Goal: Navigation & Orientation: Understand site structure

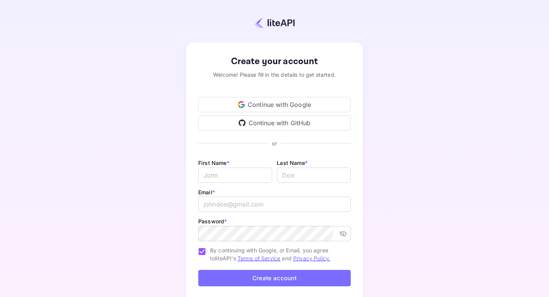
click at [299, 108] on div "Continue with Google" at bounding box center [274, 104] width 153 height 15
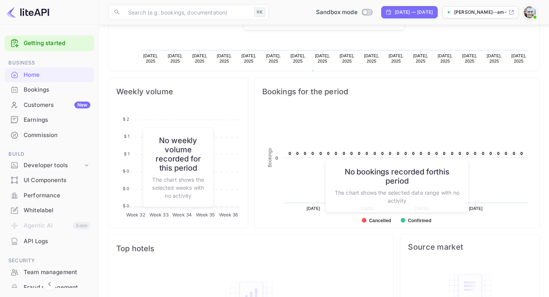
scroll to position [286, 0]
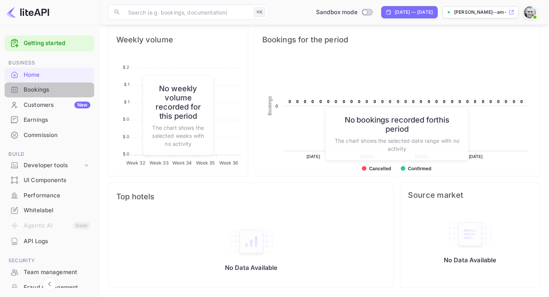
click at [56, 92] on div "Bookings" at bounding box center [57, 89] width 67 height 9
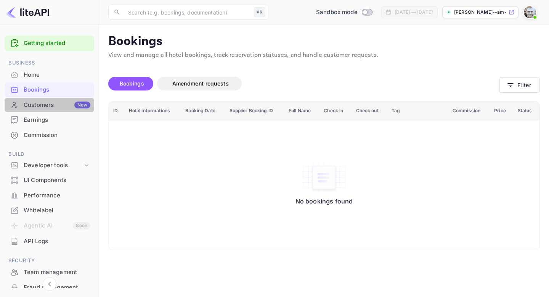
click at [55, 102] on div "Customers New" at bounding box center [57, 105] width 67 height 9
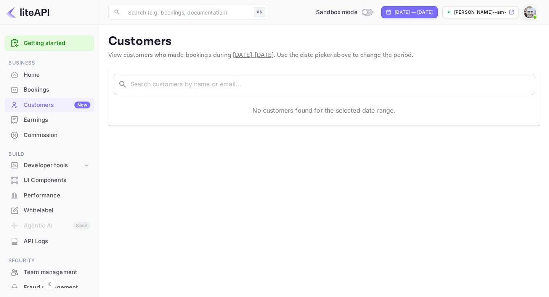
click at [52, 91] on div "Bookings" at bounding box center [57, 89] width 67 height 9
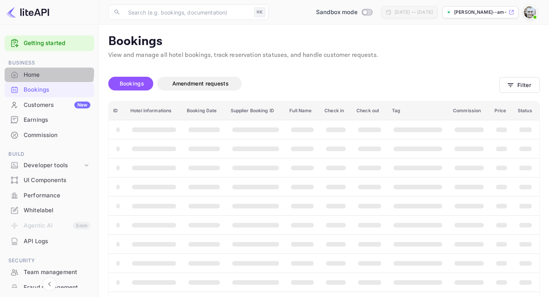
click at [46, 72] on div "Home" at bounding box center [57, 75] width 67 height 9
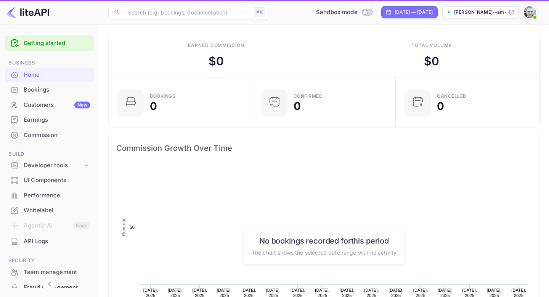
scroll to position [124, 139]
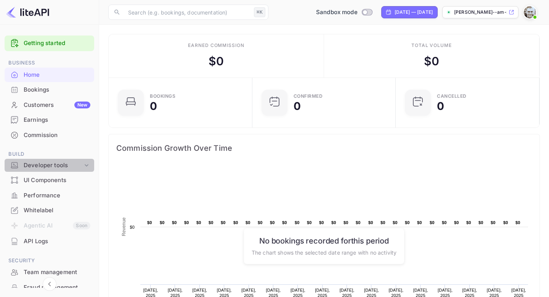
click at [87, 164] on icon at bounding box center [87, 165] width 8 height 8
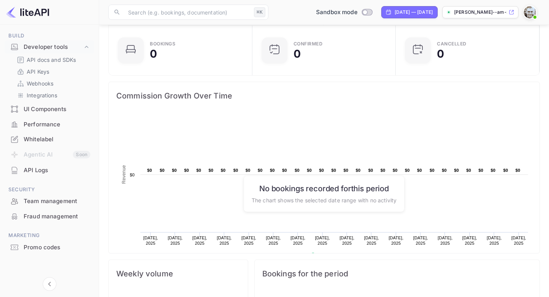
scroll to position [54, 0]
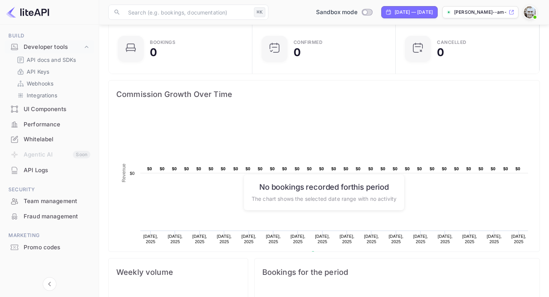
click at [26, 18] on img at bounding box center [27, 12] width 43 height 12
click at [26, 16] on img at bounding box center [27, 12] width 43 height 12
click at [25, 11] on img at bounding box center [27, 12] width 43 height 12
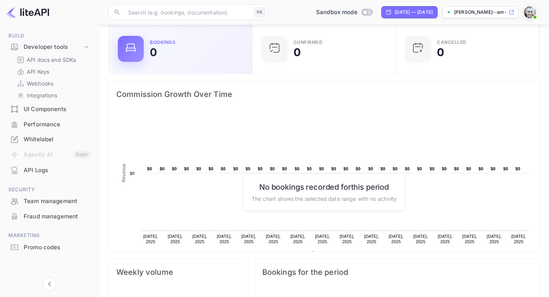
scroll to position [0, 0]
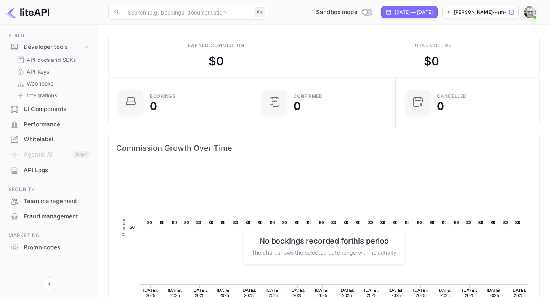
click at [38, 60] on p "API docs and SDKs" at bounding box center [52, 60] width 50 height 8
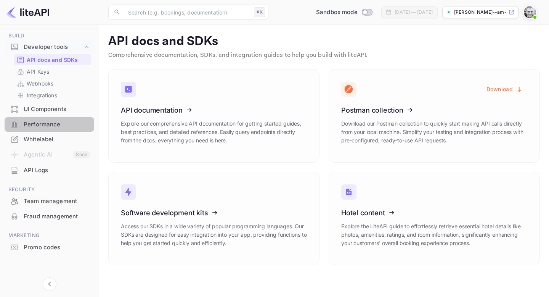
click at [53, 129] on div "Performance" at bounding box center [50, 124] width 90 height 15
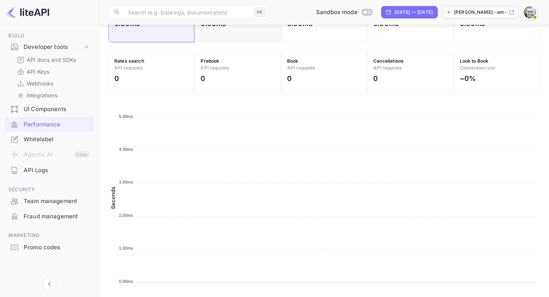
scroll to position [307, 0]
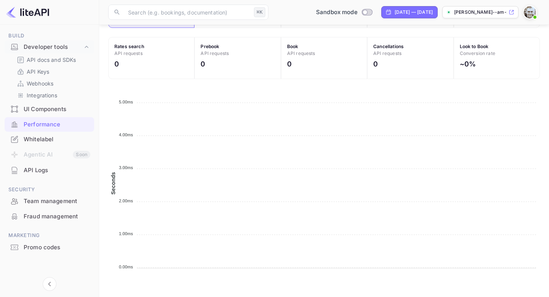
click at [51, 198] on div "Team management" at bounding box center [57, 201] width 67 height 9
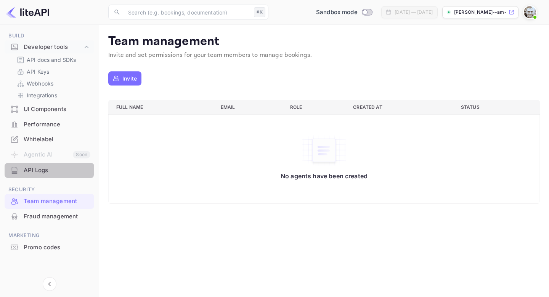
click at [49, 169] on div "API Logs" at bounding box center [57, 170] width 67 height 9
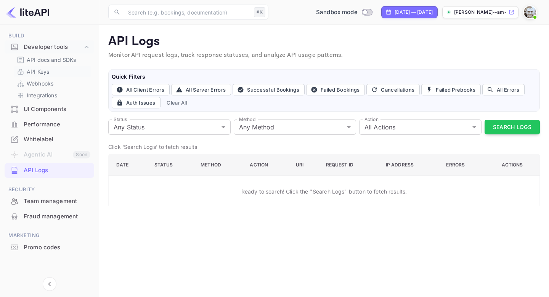
click at [53, 68] on link "API Keys" at bounding box center [52, 71] width 71 height 8
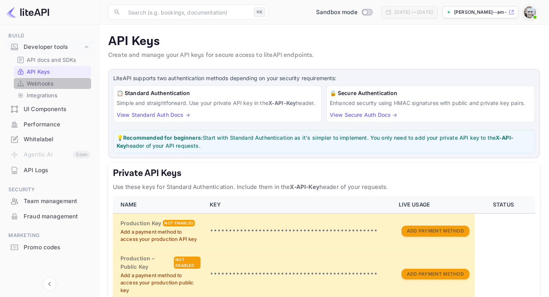
click at [80, 86] on link "Webhooks" at bounding box center [52, 83] width 71 height 8
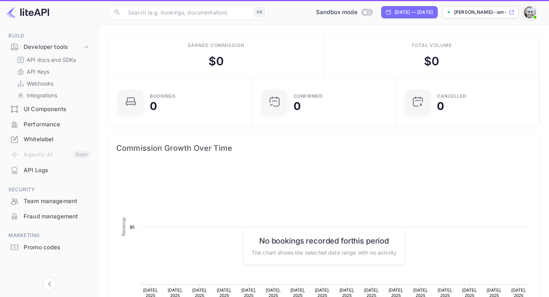
scroll to position [124, 139]
